Goal: Information Seeking & Learning: Learn about a topic

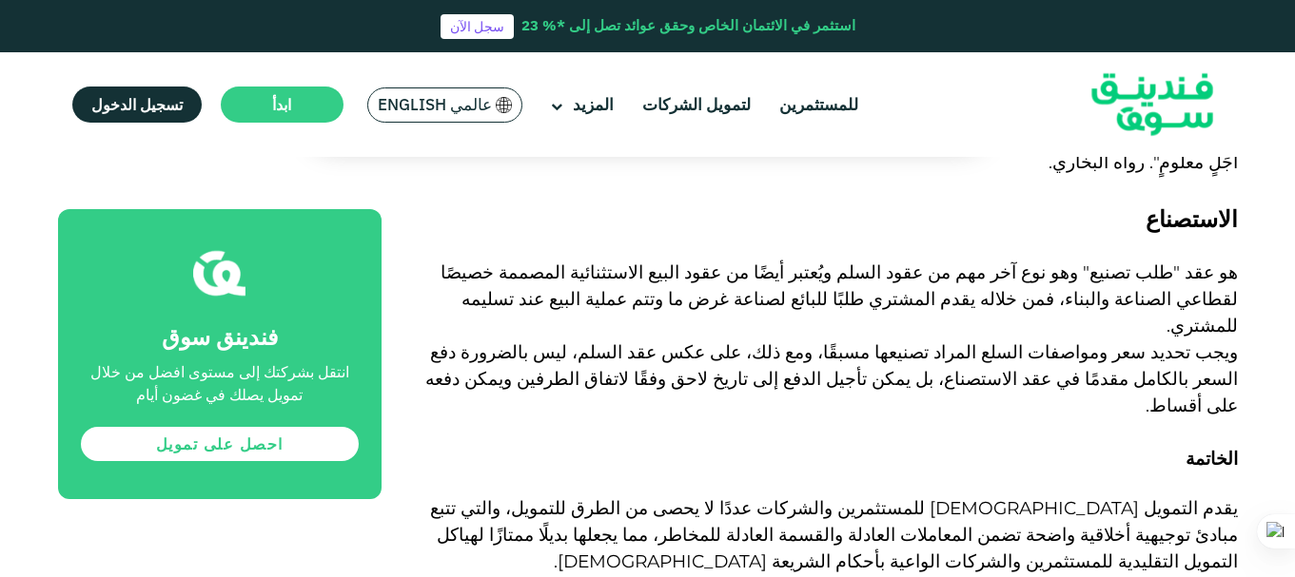
scroll to position [4282, 0]
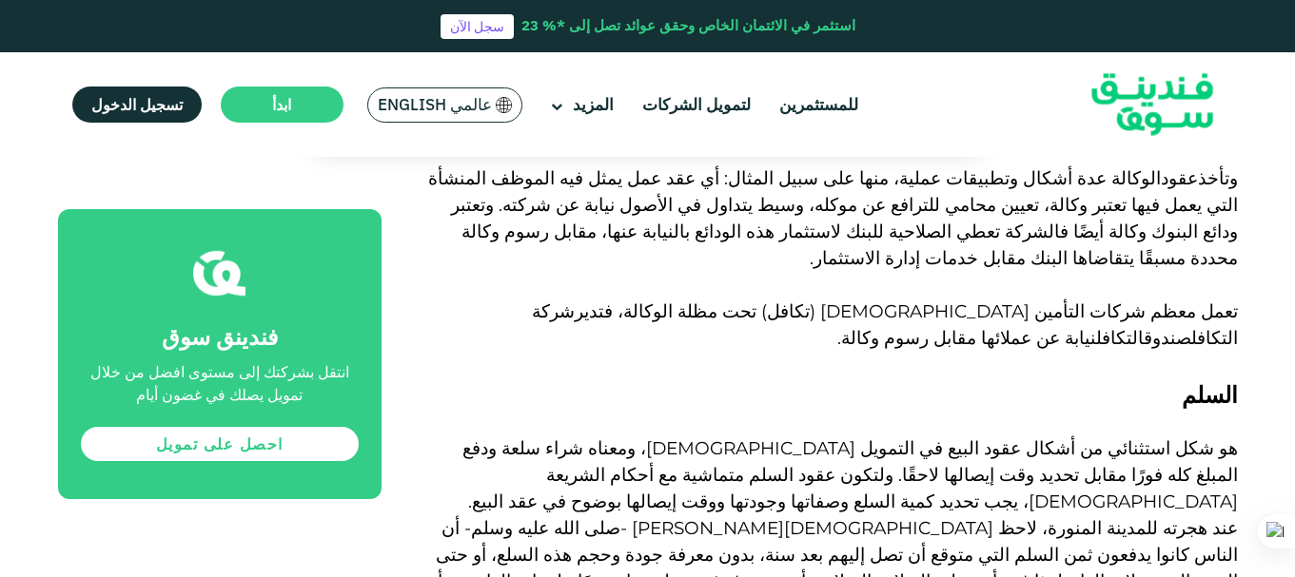
scroll to position [3444, 0]
